Goal: Task Accomplishment & Management: Use online tool/utility

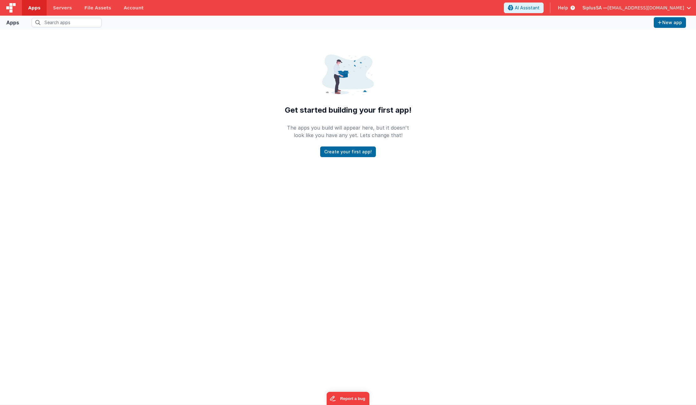
click at [568, 8] on span "Help" at bounding box center [563, 8] width 10 height 6
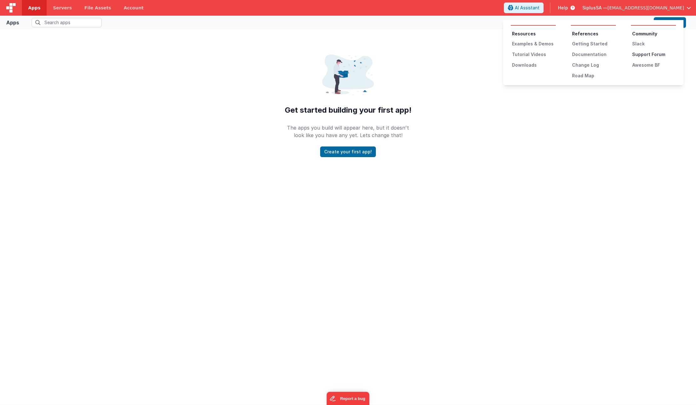
click at [664, 54] on div "Support Forum" at bounding box center [654, 54] width 44 height 6
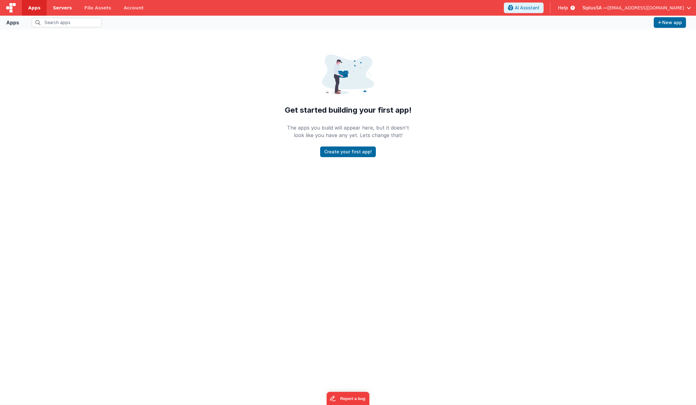
click at [60, 12] on link "Servers" at bounding box center [62, 8] width 31 height 16
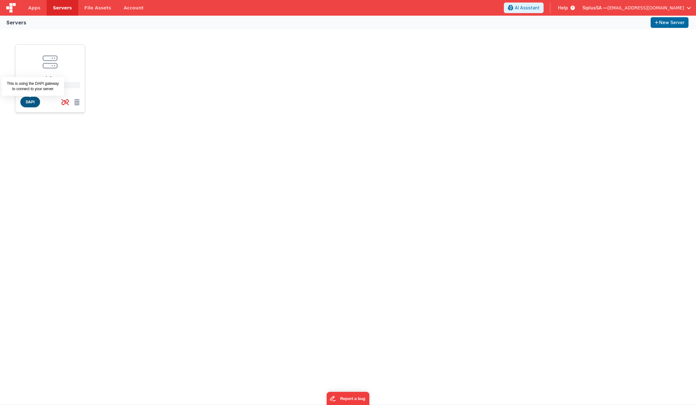
click at [32, 102] on span "DAPI" at bounding box center [30, 102] width 20 height 11
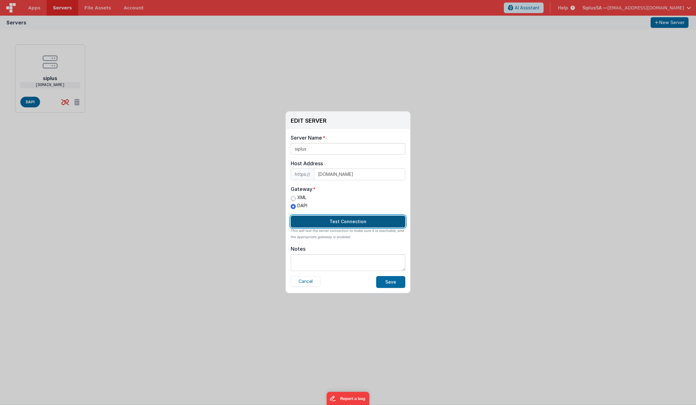
click at [353, 222] on button "Test Connection" at bounding box center [348, 222] width 115 height 12
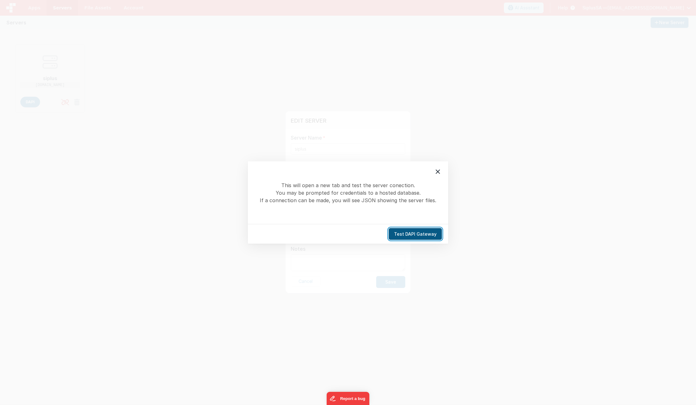
click at [429, 237] on button "Test DAPI Gateway" at bounding box center [415, 234] width 53 height 12
click at [440, 172] on icon at bounding box center [438, 172] width 8 height 8
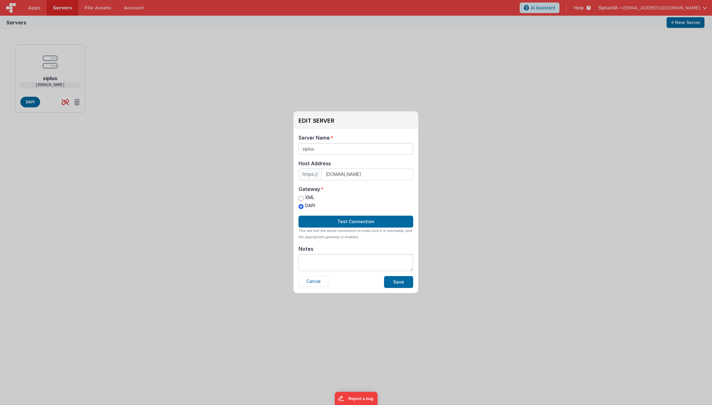
click at [312, 174] on span "https://" at bounding box center [309, 174] width 23 height 12
click at [324, 148] on input "siplus" at bounding box center [355, 149] width 115 height 12
click at [315, 284] on button "Cancel" at bounding box center [313, 281] width 30 height 11
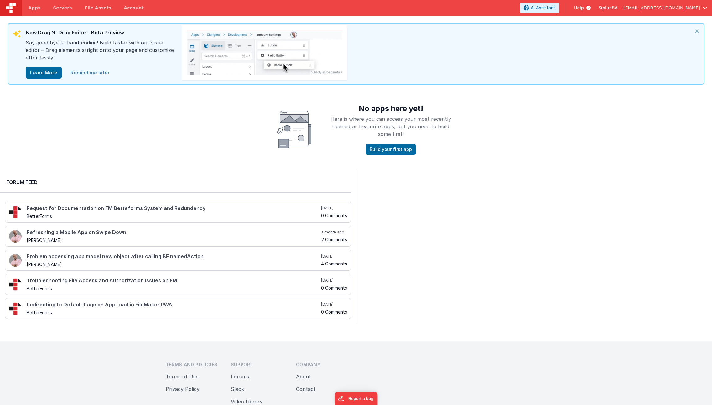
click at [97, 75] on link "Remind me later" at bounding box center [90, 72] width 47 height 13
